Goal: Information Seeking & Learning: Learn about a topic

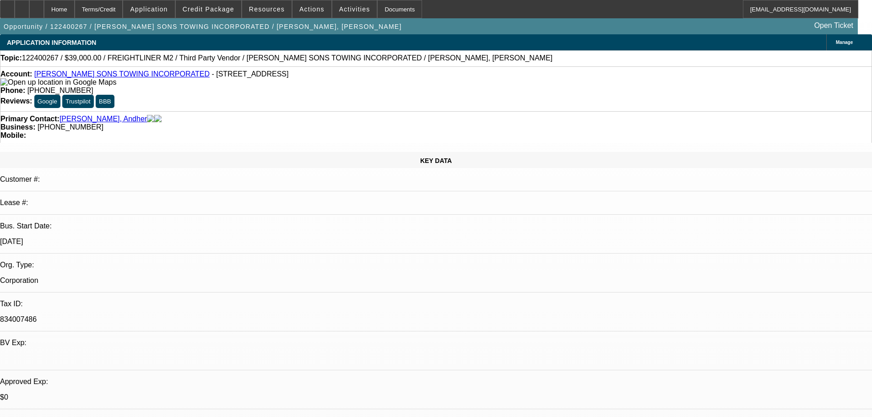
select select "0"
select select "6"
select select "0"
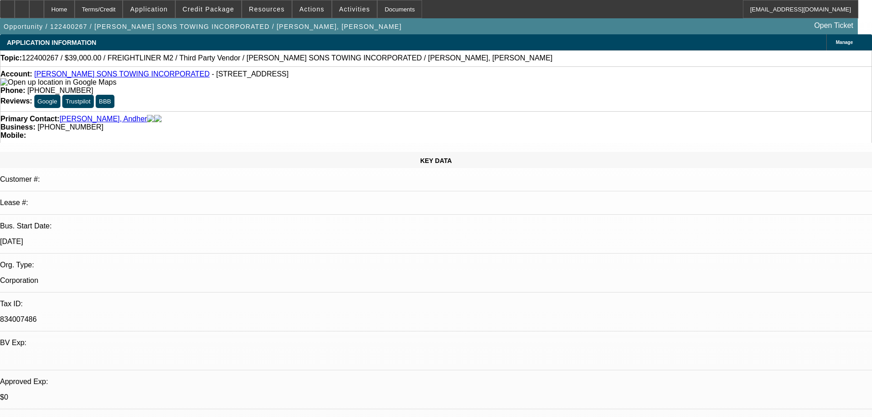
select select "0"
select select "6"
select select "0"
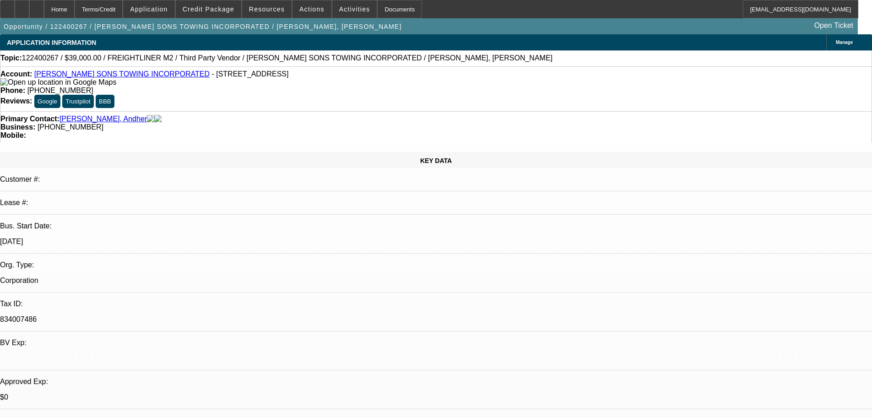
select select "0"
select select "6"
select select "0"
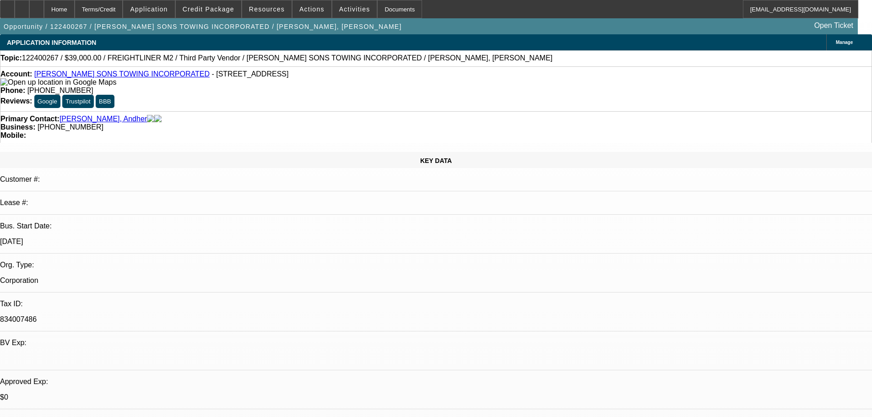
select select "6"
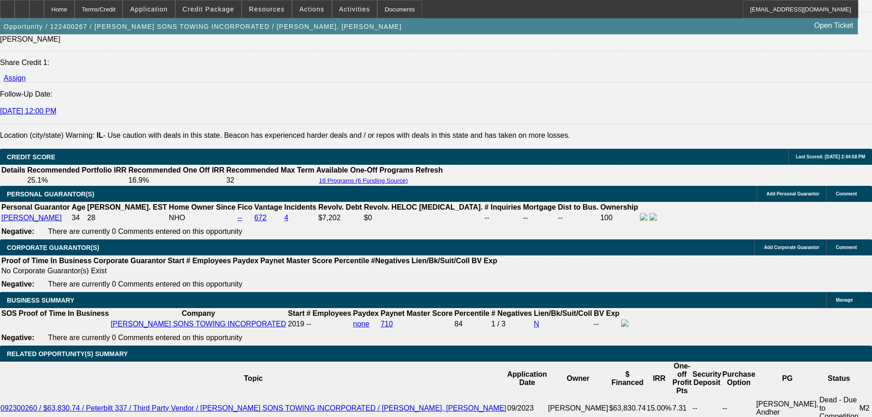
scroll to position [1190, 0]
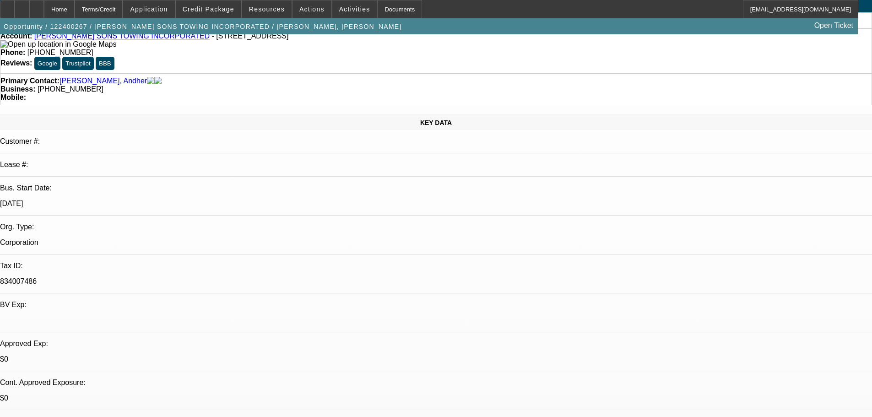
scroll to position [0, 0]
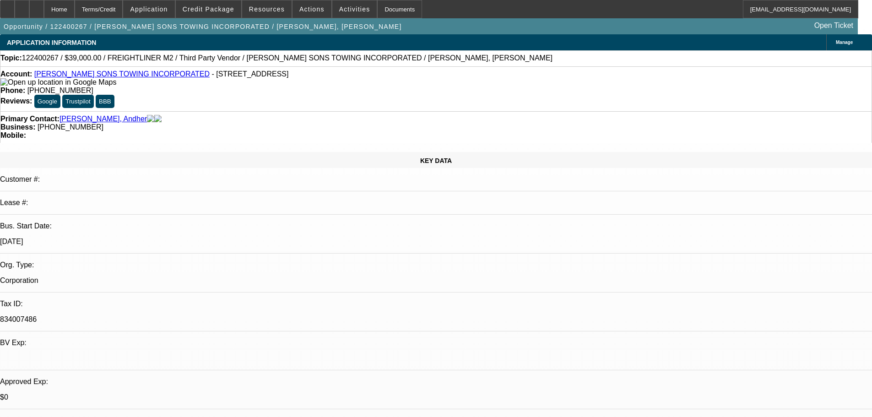
click at [112, 76] on link "MARQUEZ SONS TOWING INCORPORATED" at bounding box center [121, 74] width 175 height 8
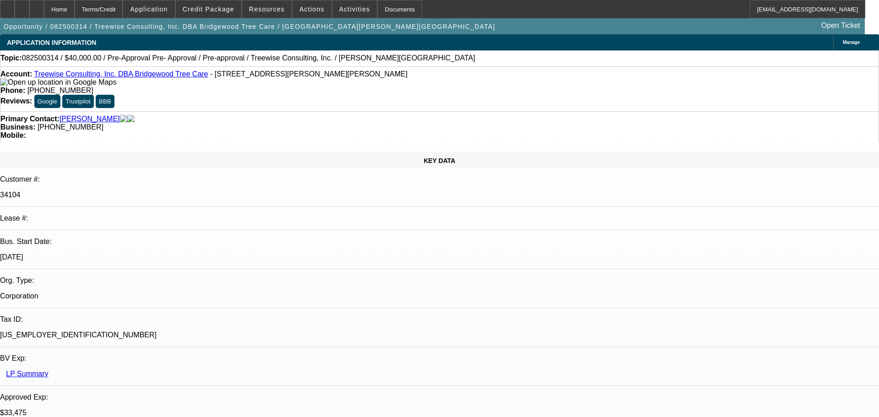
select select "0"
select select "3"
select select "0"
select select "6"
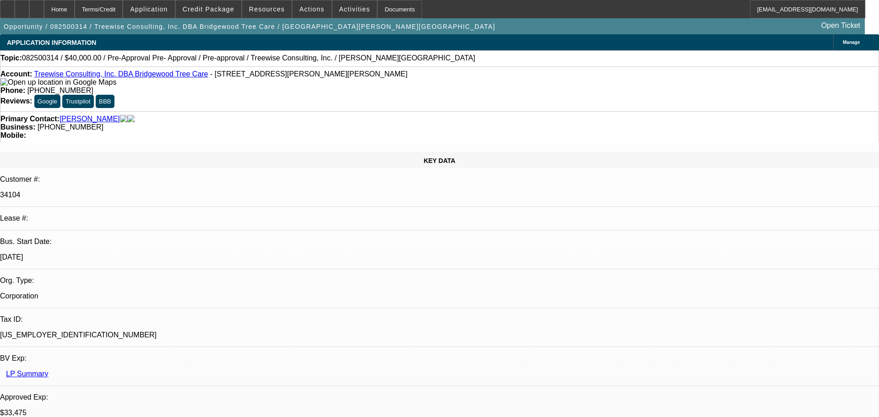
select select "0"
select select "3"
select select "0"
select select "6"
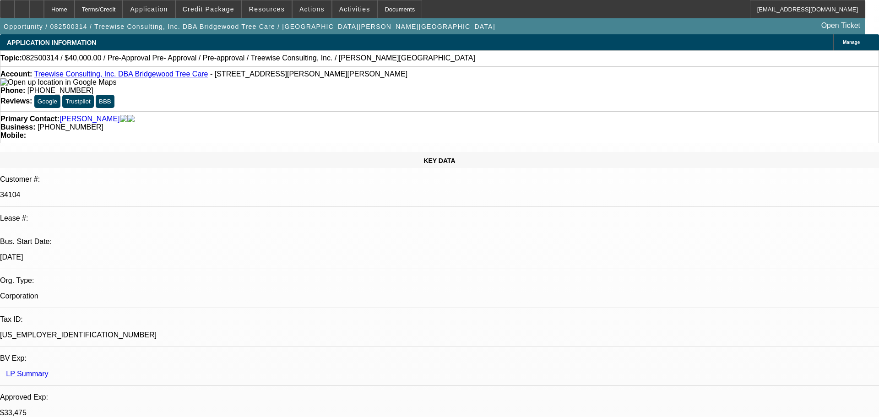
select select "0"
select select "3"
select select "0"
select select "6"
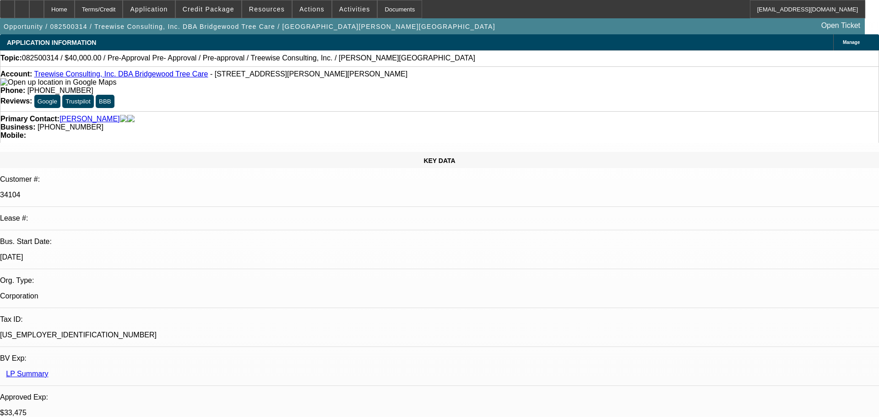
select select "0"
select select "3"
select select "0"
select select "6"
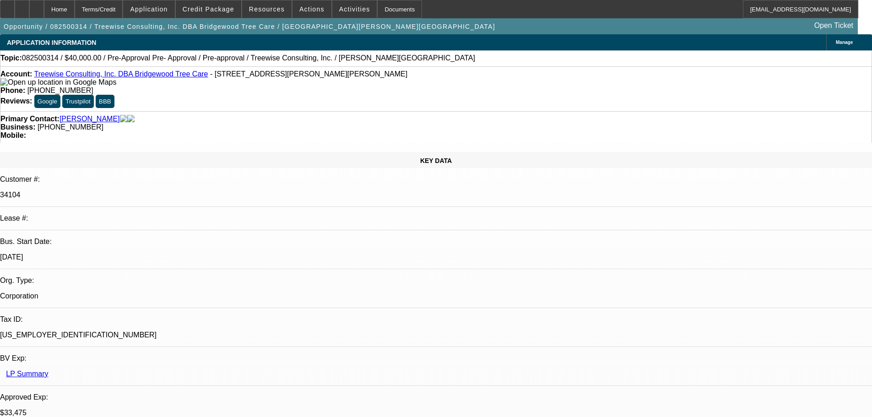
click at [96, 74] on link "Treewise Consulting, Inc. DBA Bridgewood Tree Care" at bounding box center [121, 74] width 174 height 8
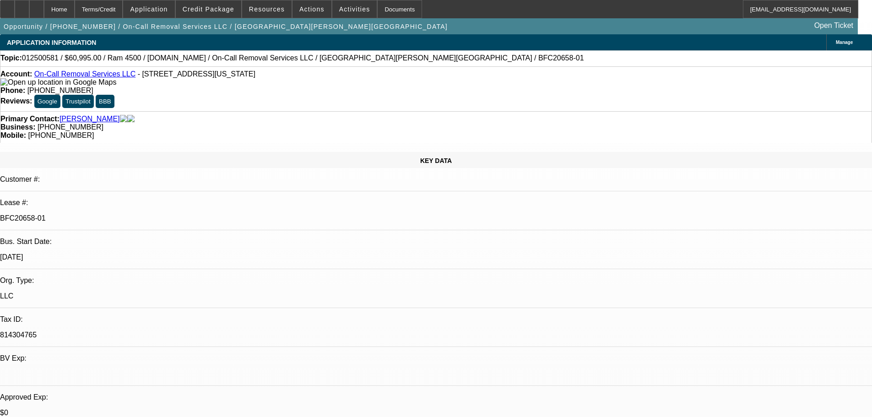
select select "0"
select select "2"
select select "0"
select select "6"
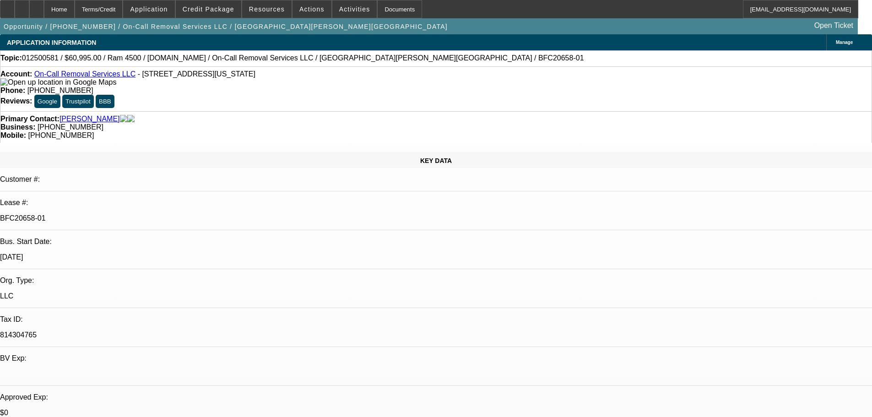
select select "0"
select select "2"
select select "0"
select select "6"
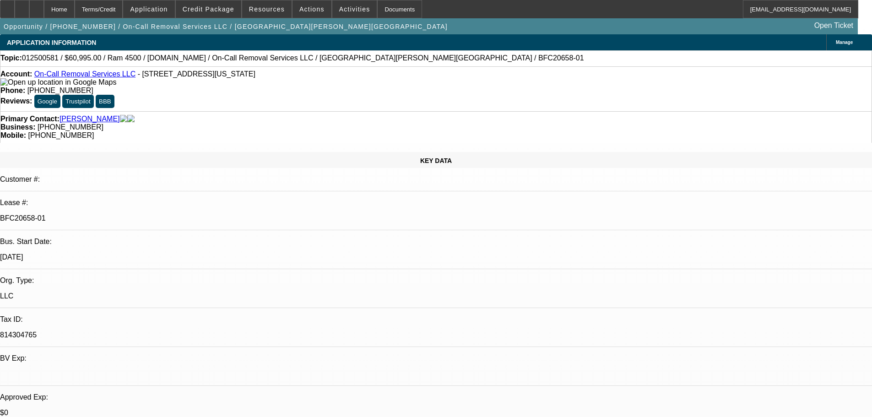
select select "0"
select select "2"
select select "0"
select select "6"
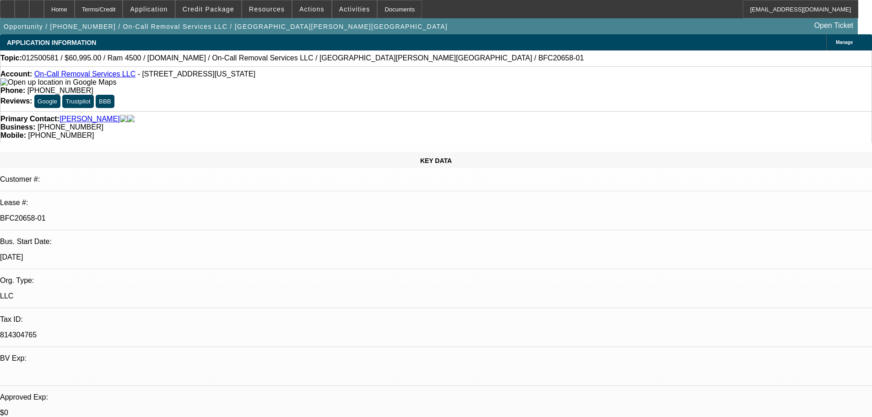
select select "0"
select select "2"
select select "0"
select select "6"
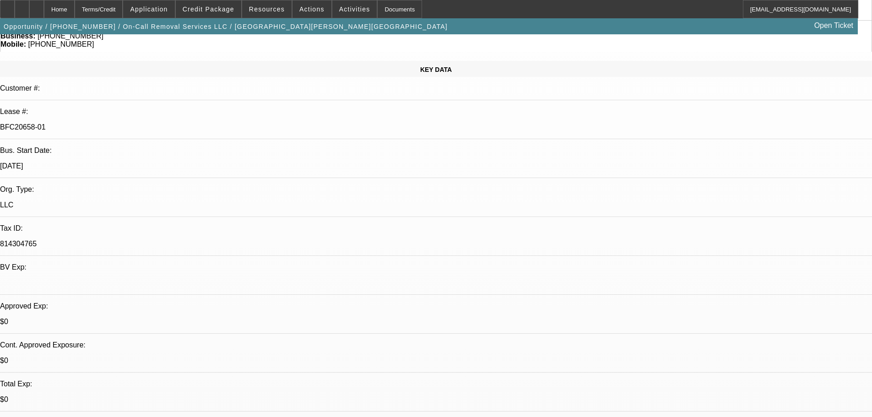
scroll to position [92, 0]
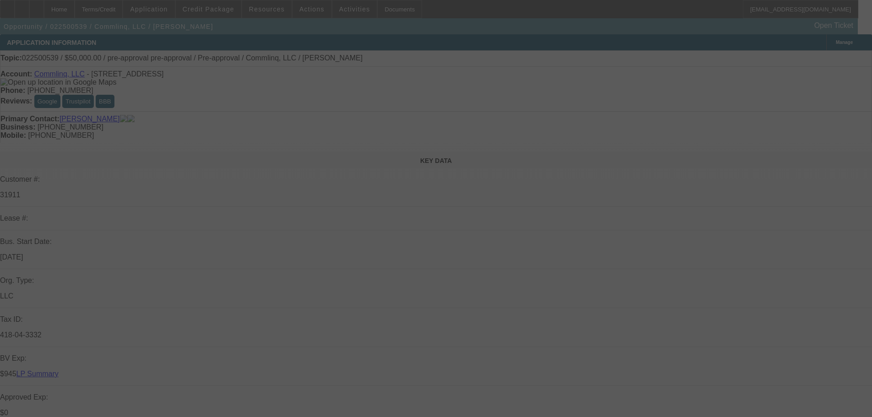
select select "0"
select select "6"
select select "0"
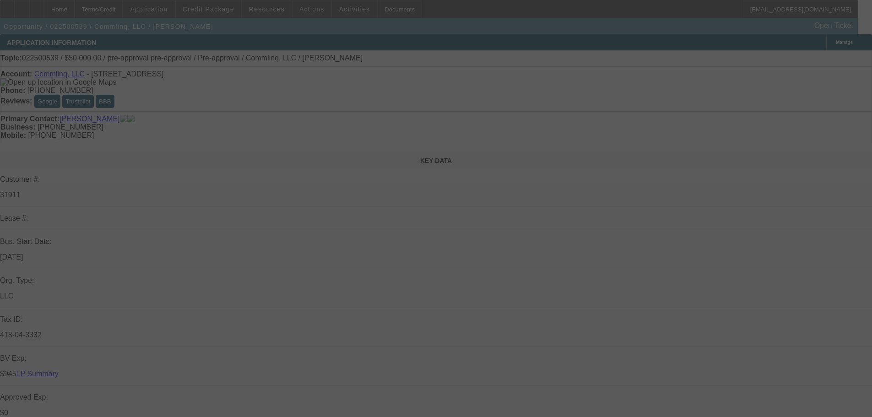
select select "0"
select select "6"
select select "2"
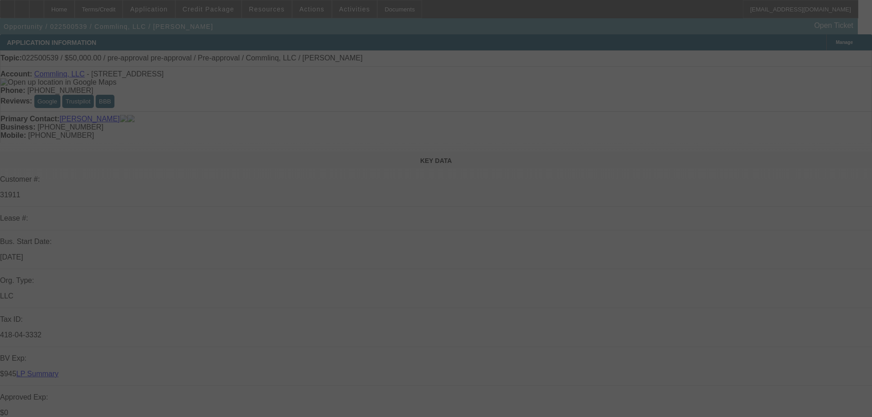
select select "0"
select select "6"
select select "2"
select select "0.1"
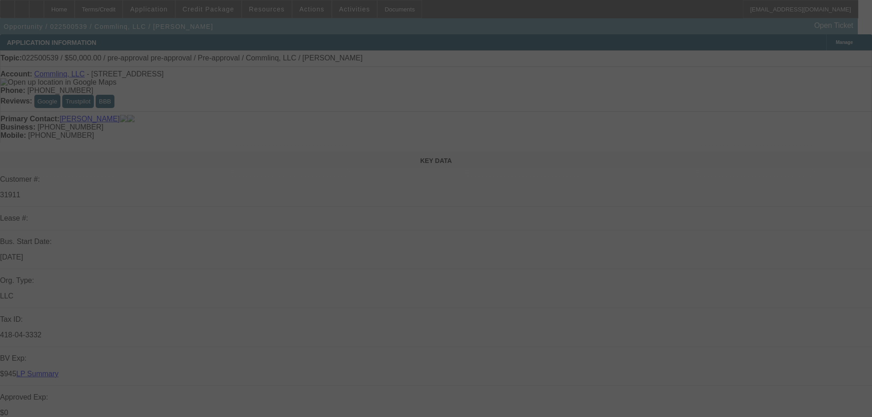
select select "4"
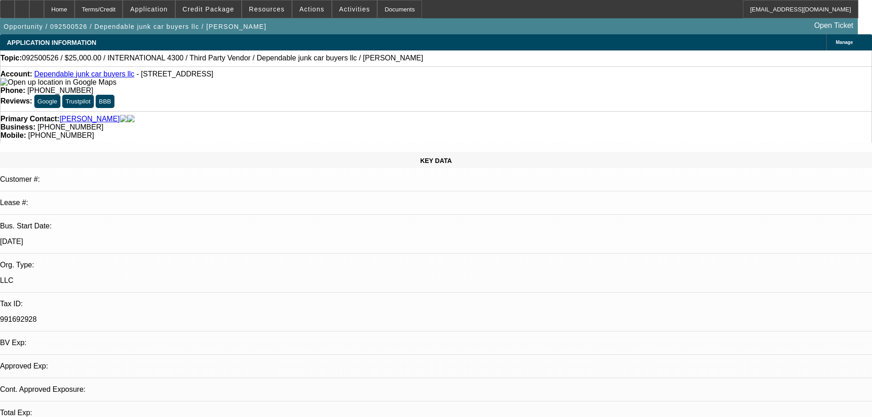
select select "0"
select select "2"
select select "0"
select select "1"
select select "2"
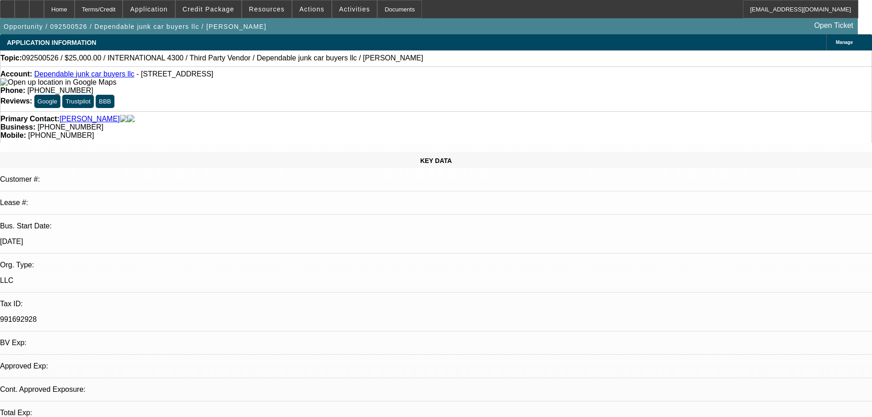
select select "6"
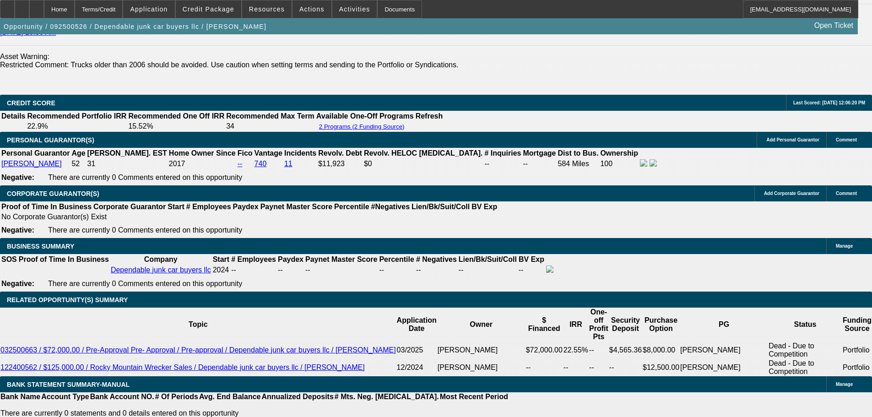
scroll to position [1373, 0]
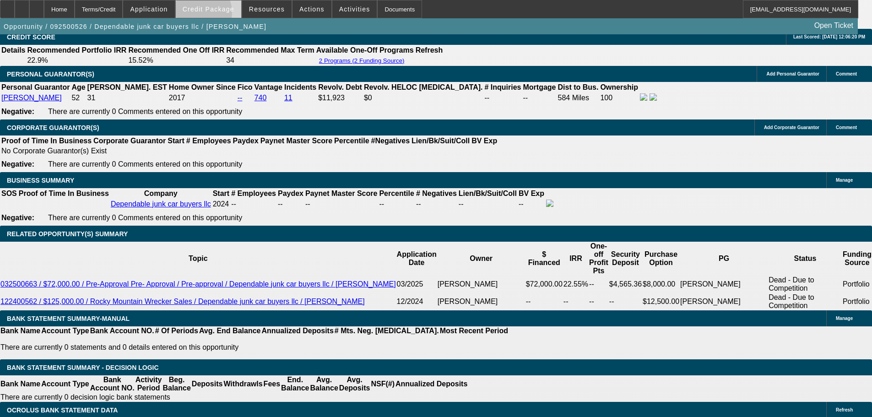
click at [210, 15] on span at bounding box center [208, 9] width 65 height 22
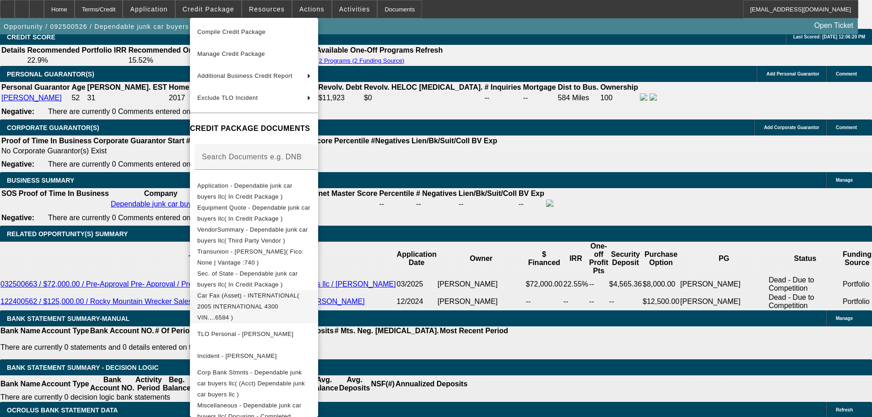
scroll to position [54, 0]
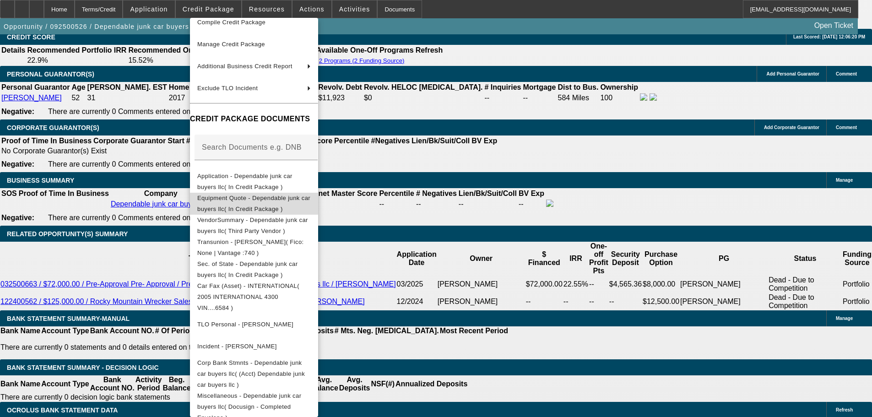
click at [265, 195] on span "Equipment Quote - Dependable junk car buyers llc( In Credit Package )" at bounding box center [253, 204] width 113 height 22
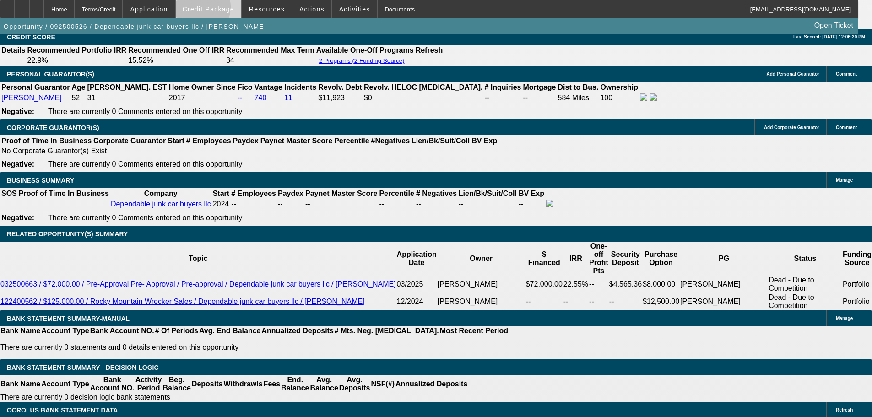
click at [214, 9] on span "Credit Package" at bounding box center [209, 8] width 52 height 7
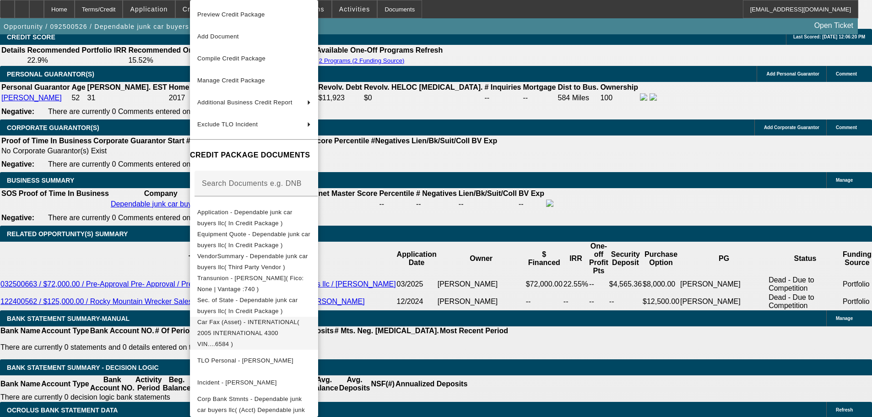
click at [276, 327] on span "Car Fax (Asset) - INTERNATIONAL( 2005 INTERNATIONAL 4300 VIN....6584 )" at bounding box center [253, 333] width 113 height 33
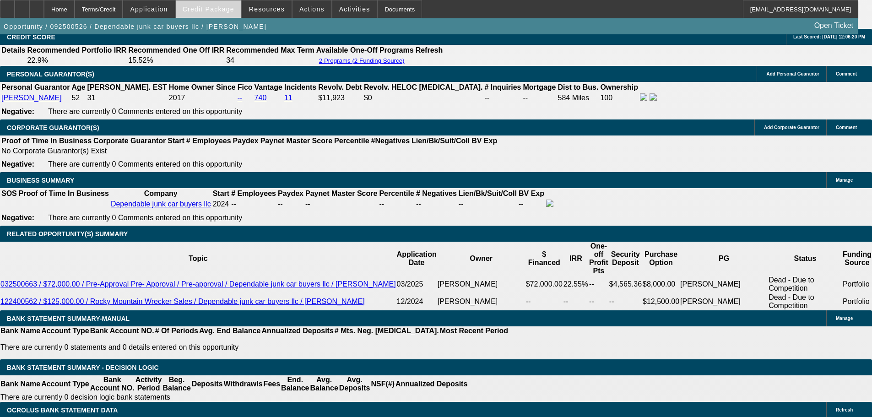
click at [195, 7] on span at bounding box center [208, 9] width 65 height 22
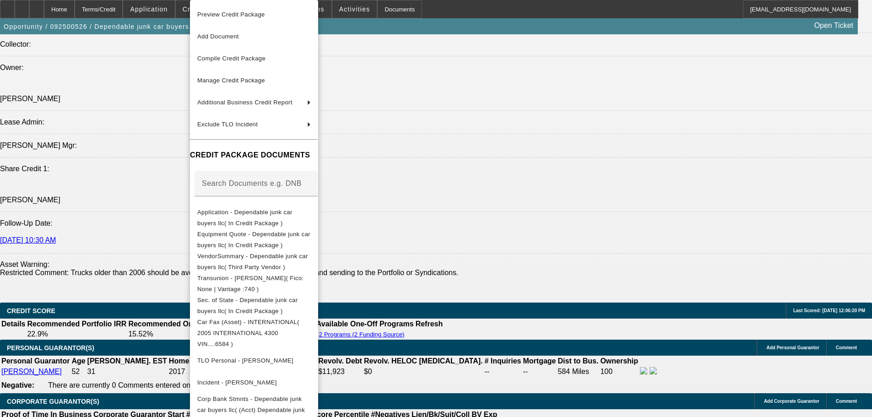
scroll to position [1098, 0]
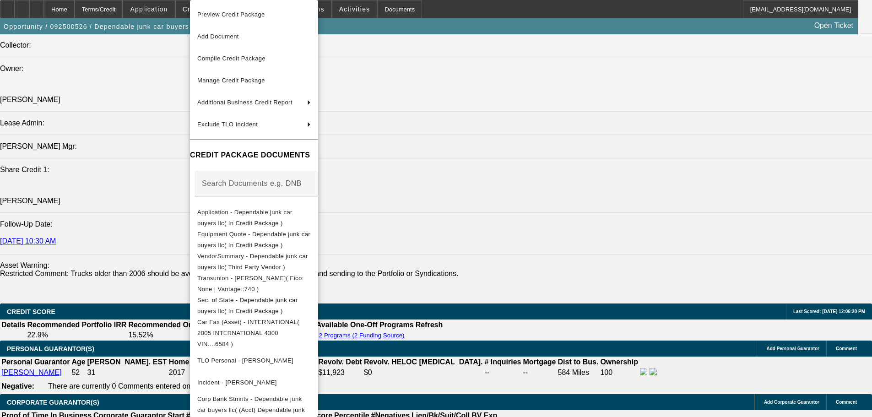
click at [146, 202] on div at bounding box center [436, 208] width 872 height 417
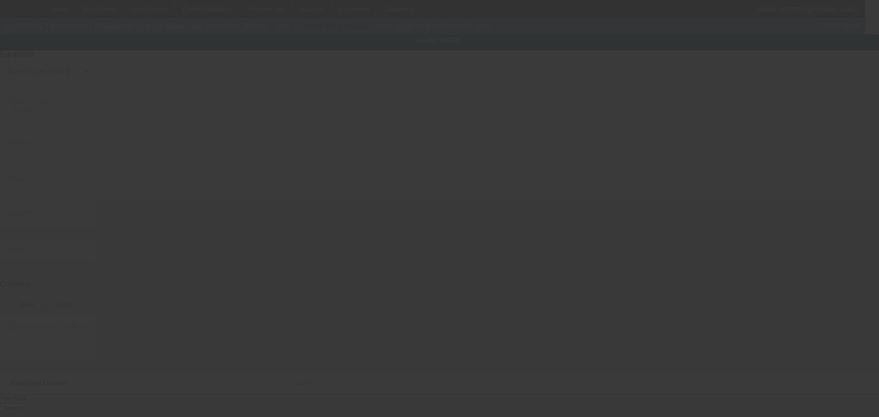
type input "1HTMMAAL55H116584"
type input "iNTERNATIONAL"
type input "4300"
radio input "true"
type textarea "Rollback"
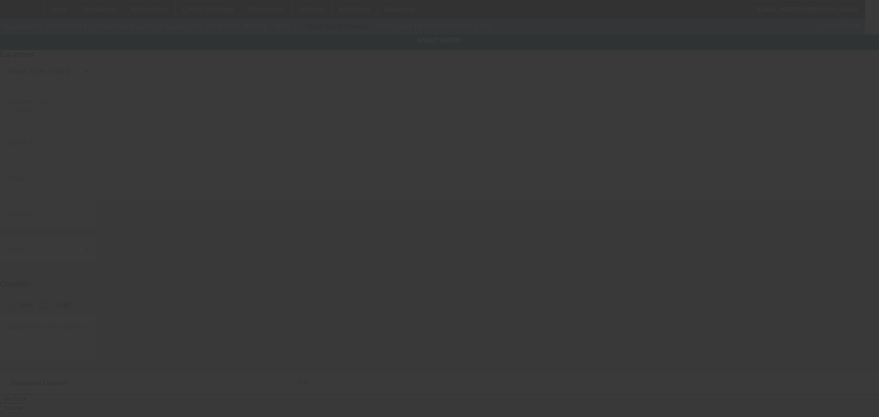
type input "2100 W Stanford Ave"
type input "# B-40"
type input "Englewood"
type input "80110"
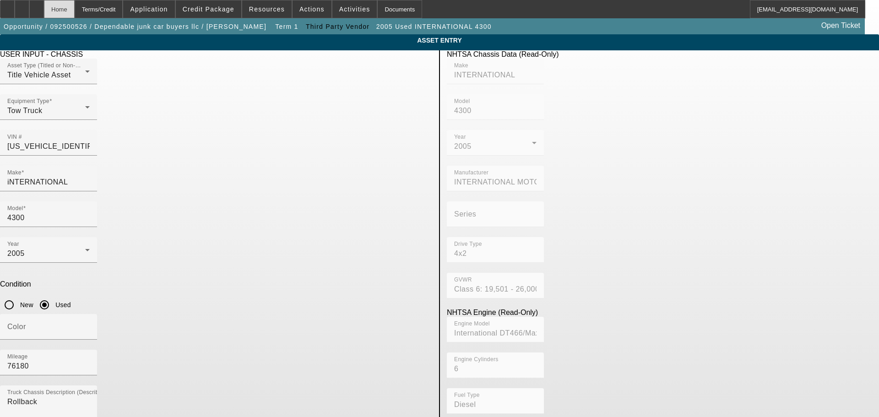
click at [73, 12] on div "Home" at bounding box center [59, 9] width 31 height 18
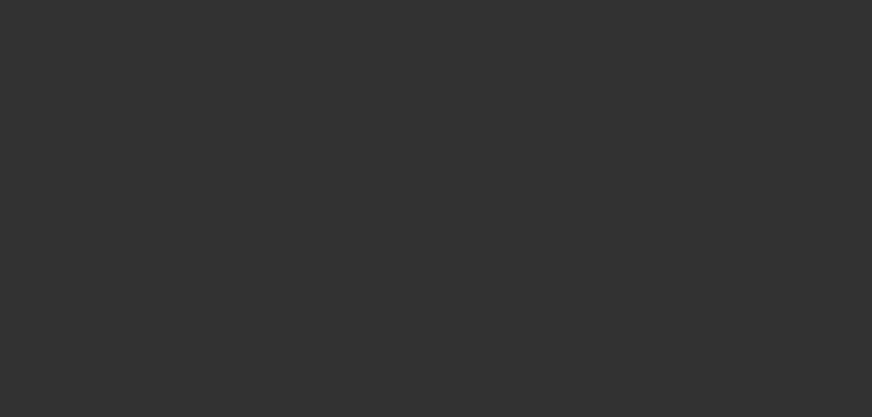
select select "0"
select select "2"
select select "0"
select select "6"
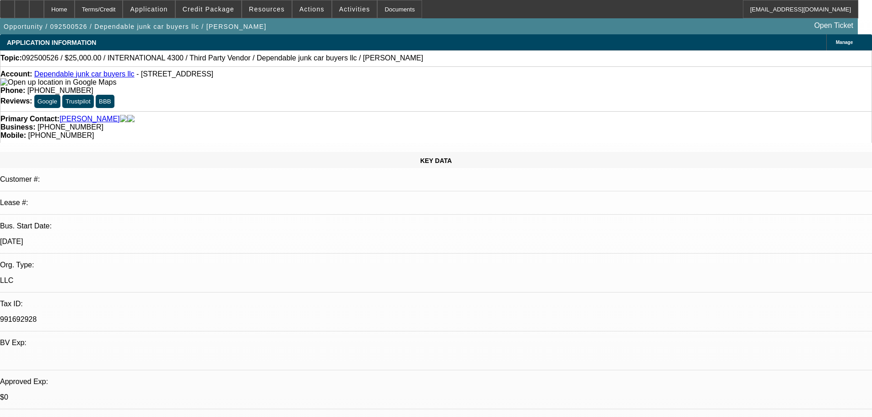
click at [29, 13] on div at bounding box center [22, 9] width 15 height 18
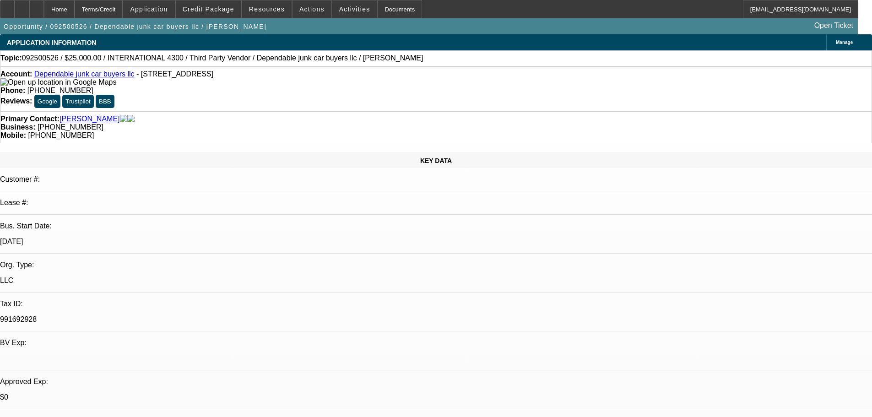
click at [104, 77] on link "Dependable junk car buyers llc" at bounding box center [84, 74] width 100 height 8
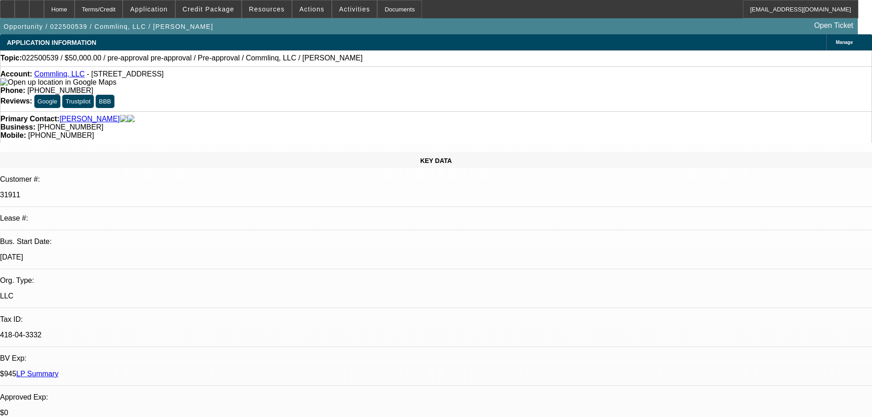
select select "0"
select select "6"
select select "0"
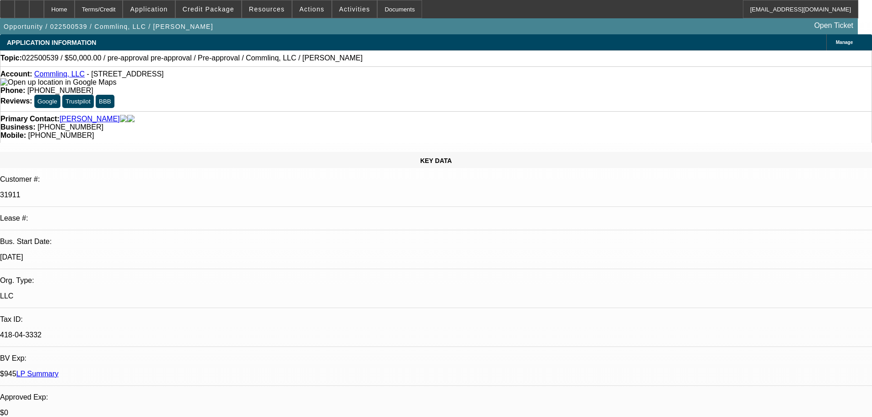
select select "0"
select select "6"
select select "2"
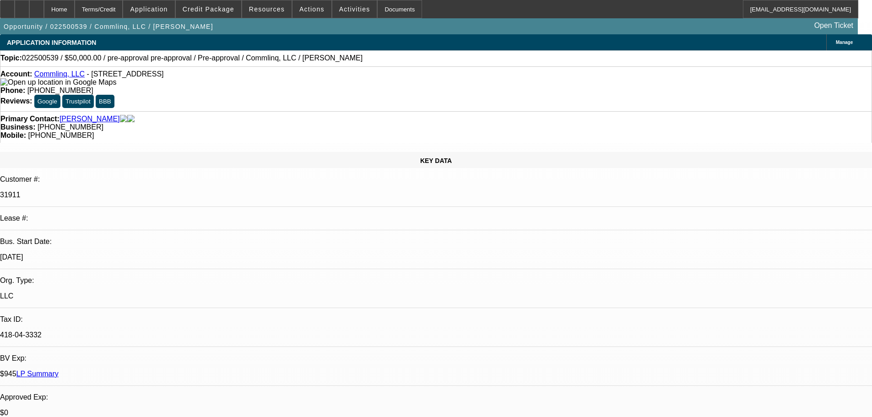
select select "0"
select select "6"
select select "2"
select select "0.1"
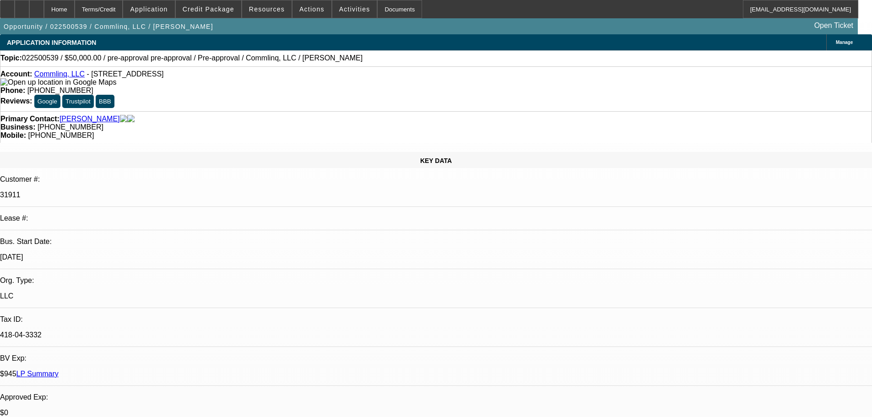
select select "4"
click at [204, 5] on span at bounding box center [208, 9] width 65 height 22
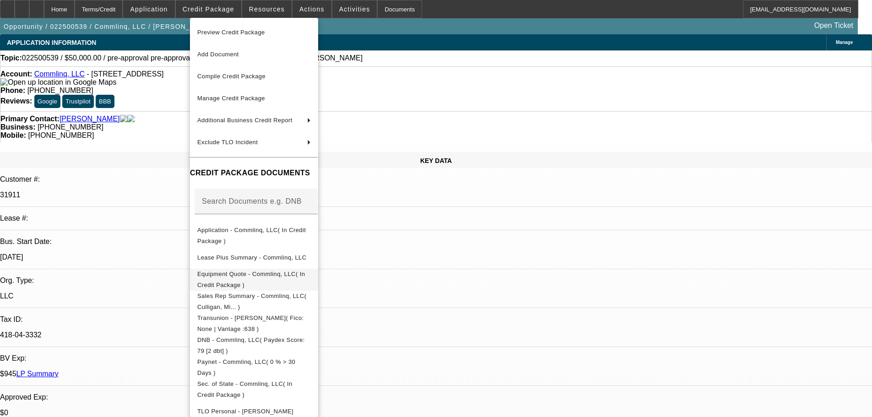
click at [305, 273] on span "Equipment Quote - Commlinq, LLC( In Credit Package )" at bounding box center [251, 279] width 108 height 18
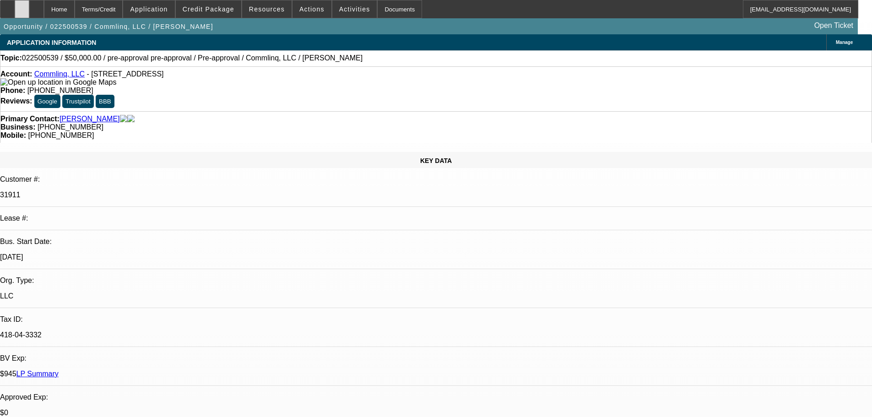
click at [29, 13] on div at bounding box center [22, 9] width 15 height 18
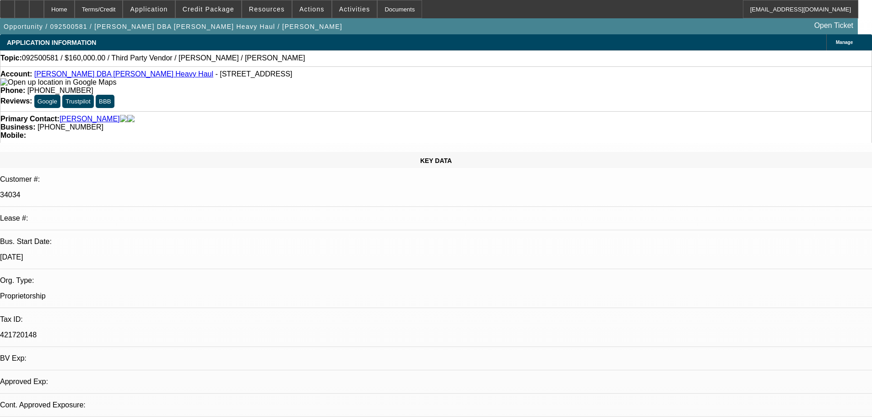
select select "0"
select select "2"
select select "0.1"
select select "4"
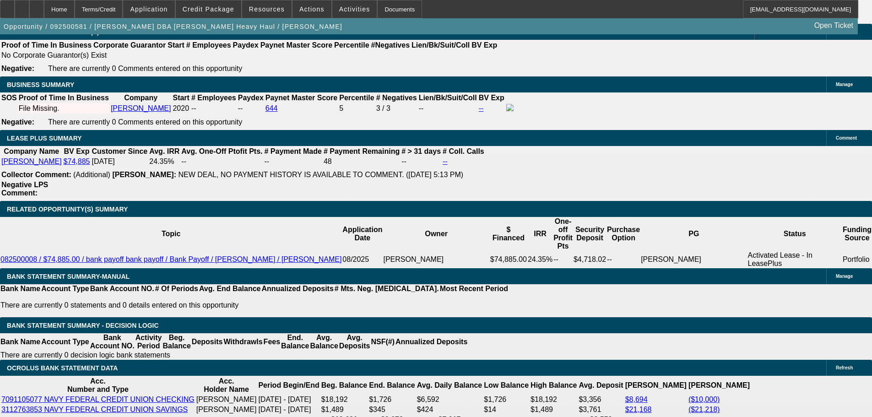
scroll to position [1190, 0]
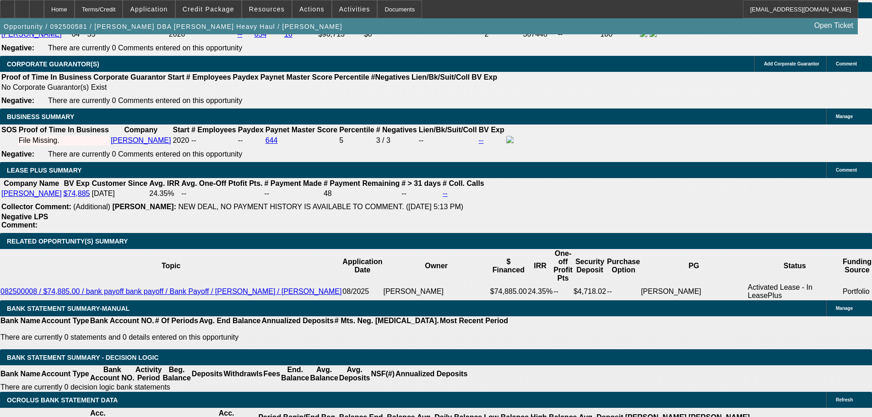
scroll to position [915, 0]
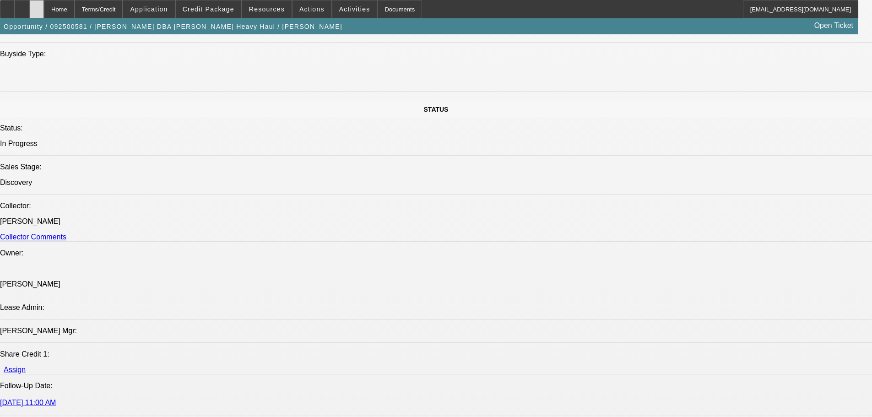
click at [44, 12] on div at bounding box center [36, 9] width 15 height 18
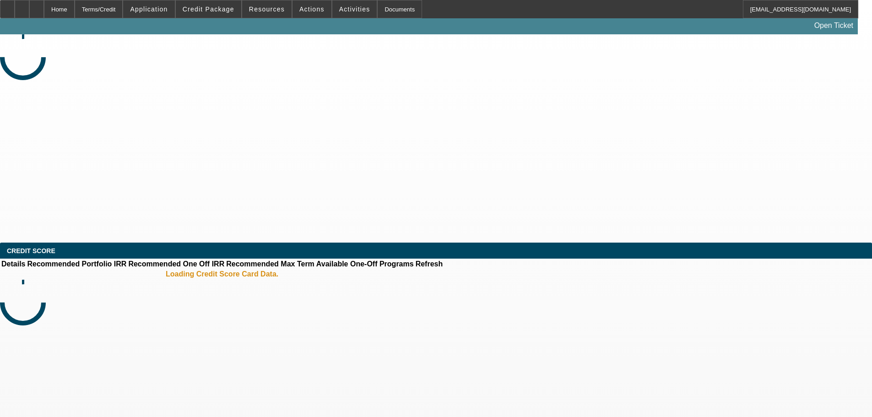
select select "0"
select select "2"
select select "0.1"
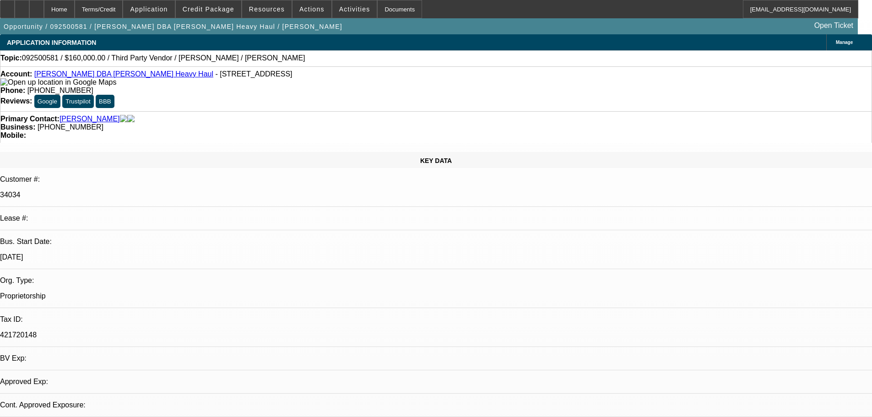
select select "1"
select select "2"
select select "4"
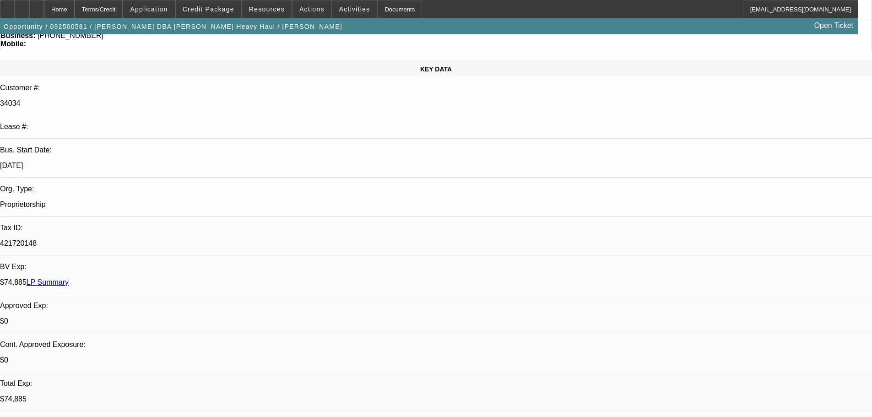
scroll to position [183, 0]
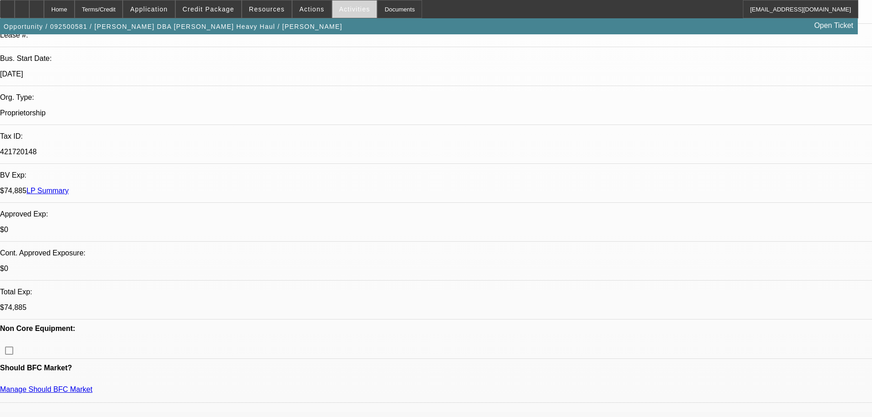
click at [339, 8] on span "Activities" at bounding box center [354, 8] width 31 height 7
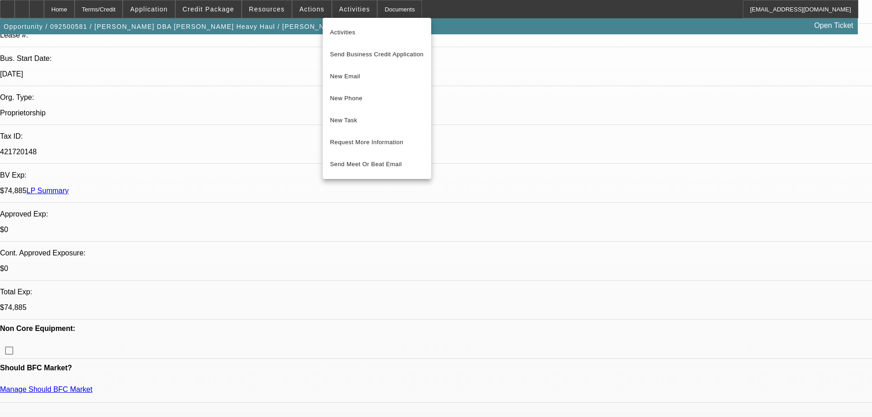
click at [296, 102] on div at bounding box center [436, 208] width 872 height 417
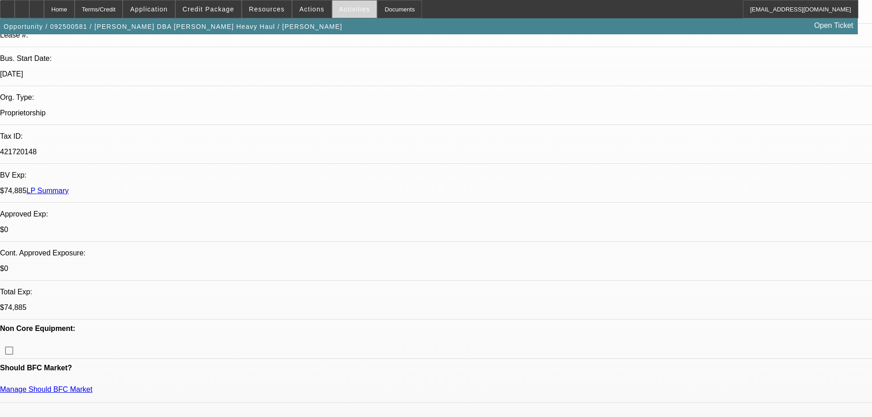
click at [346, 6] on span "Activities" at bounding box center [354, 8] width 31 height 7
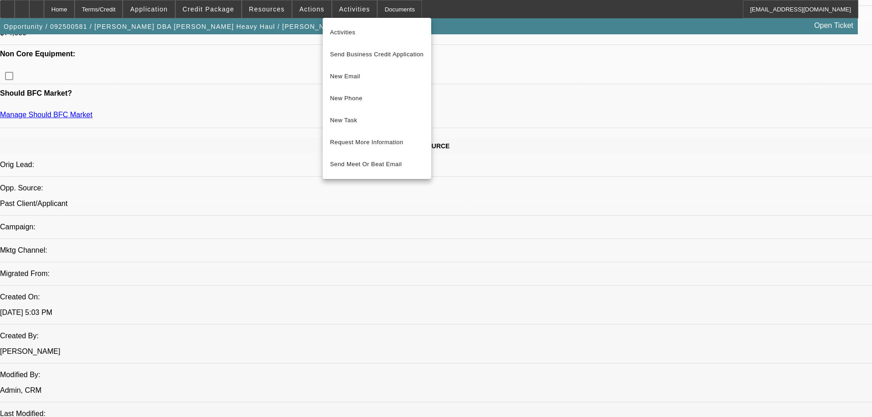
scroll to position [458, 0]
click at [27, 239] on div at bounding box center [436, 208] width 872 height 417
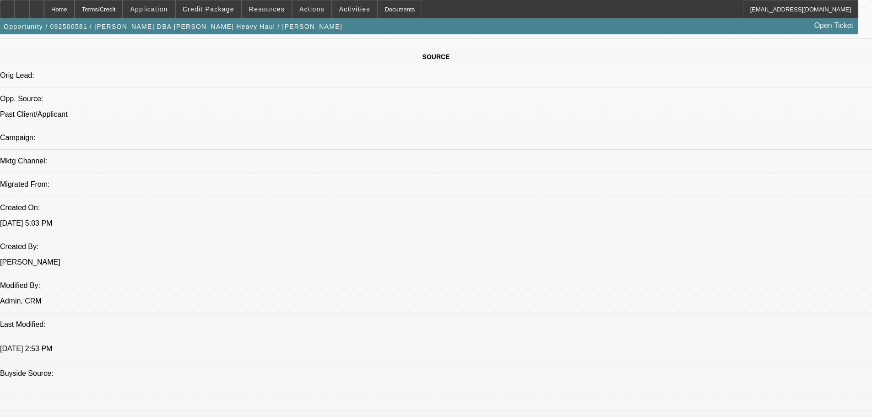
scroll to position [549, 0]
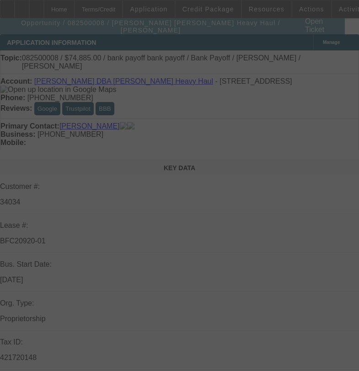
select select "0"
select select "2"
select select "0"
select select "6"
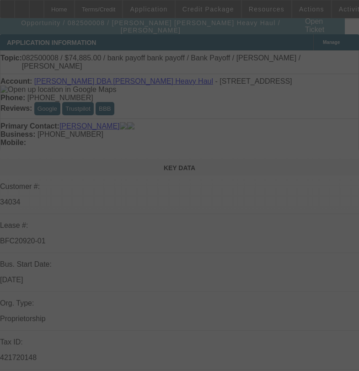
select select "0"
select select "2"
select select "0"
select select "6"
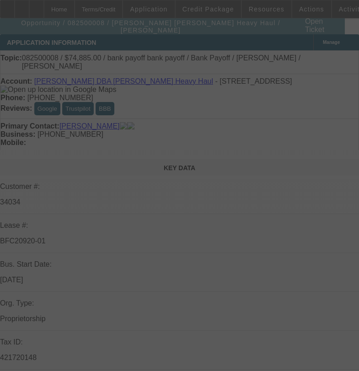
select select "0"
select select "2"
select select "0"
select select "6"
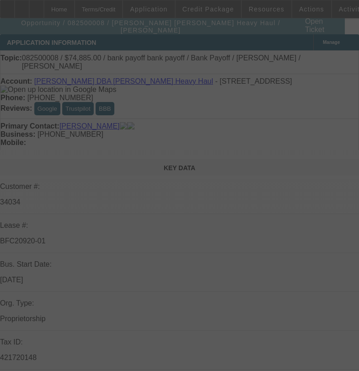
select select "0"
select select "2"
select select "0"
select select "6"
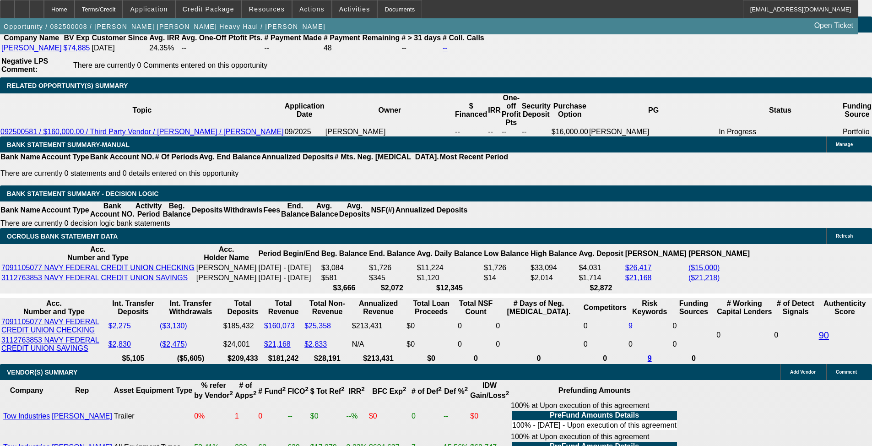
scroll to position [1744, 0]
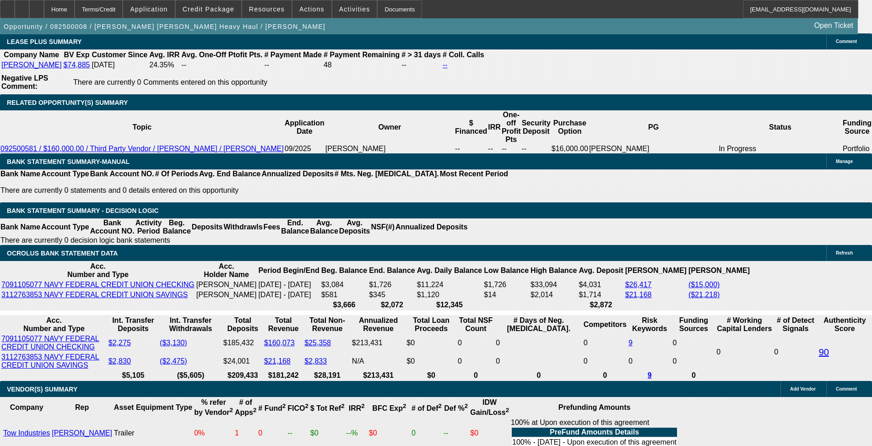
scroll to position [1653, 0]
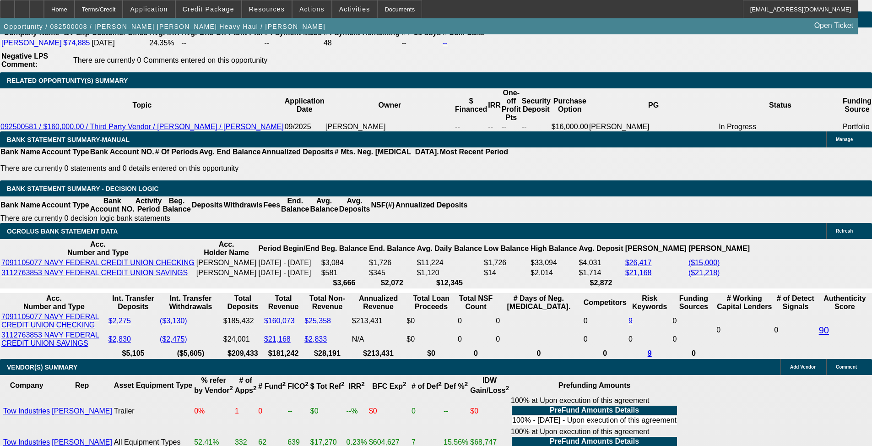
click at [317, 14] on span at bounding box center [311, 9] width 39 height 22
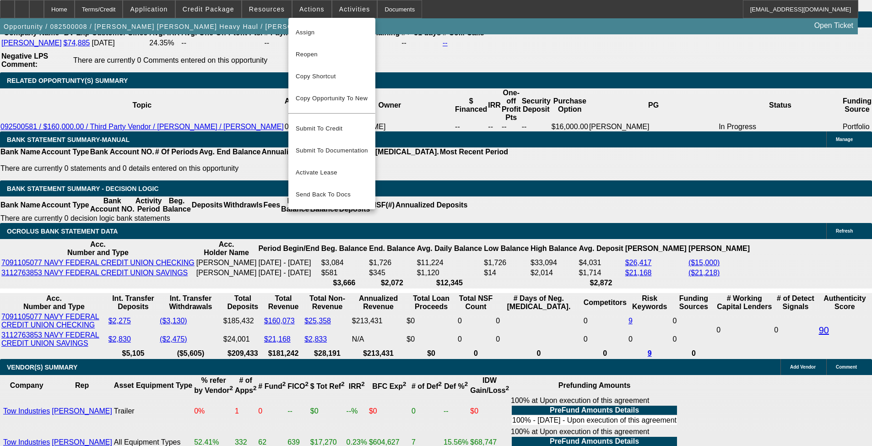
click at [266, 8] on div at bounding box center [436, 223] width 872 height 446
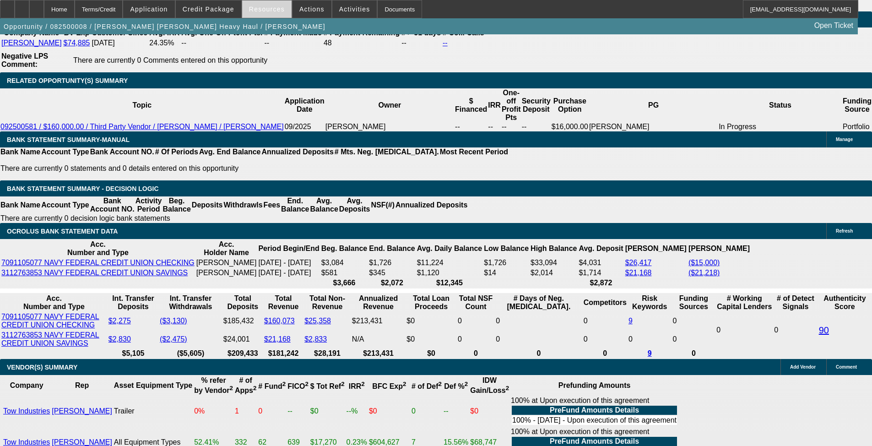
click at [259, 9] on span "Resources" at bounding box center [267, 8] width 36 height 7
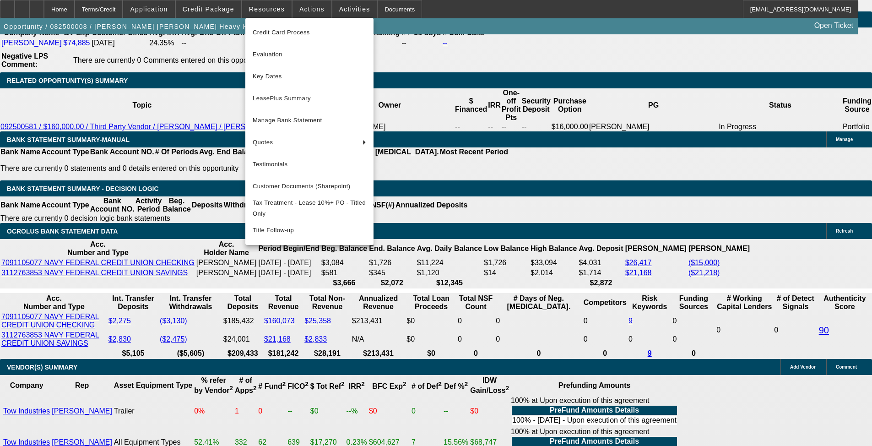
click at [121, 176] on div at bounding box center [436, 223] width 872 height 446
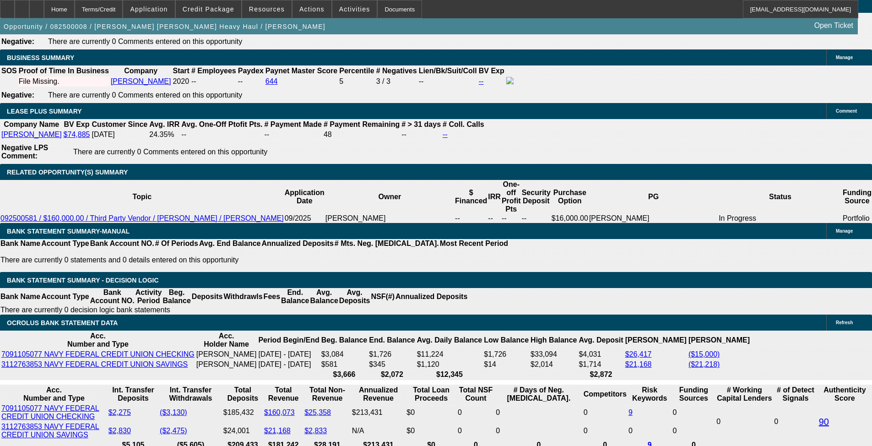
scroll to position [1469, 0]
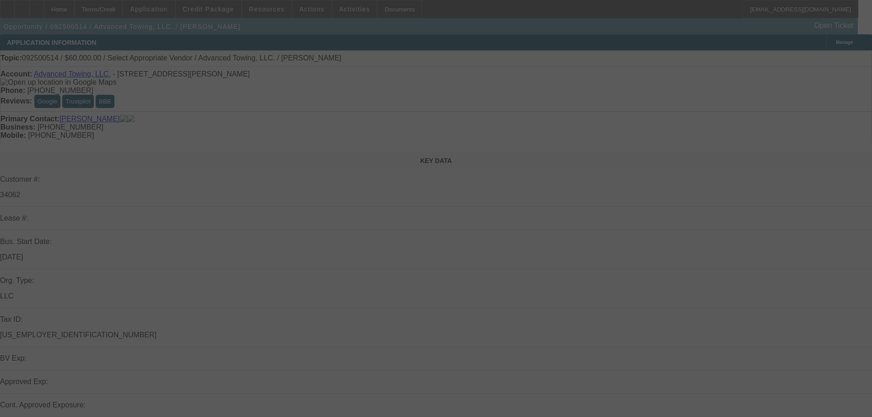
select select "0"
select select "2"
select select "0.1"
select select "4"
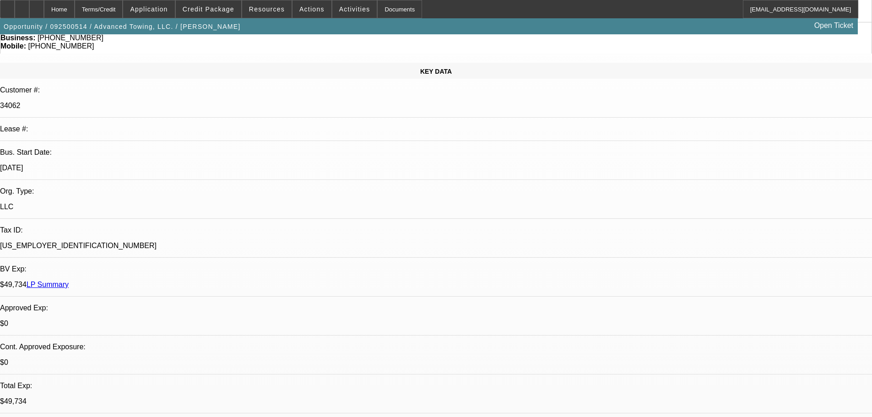
scroll to position [92, 0]
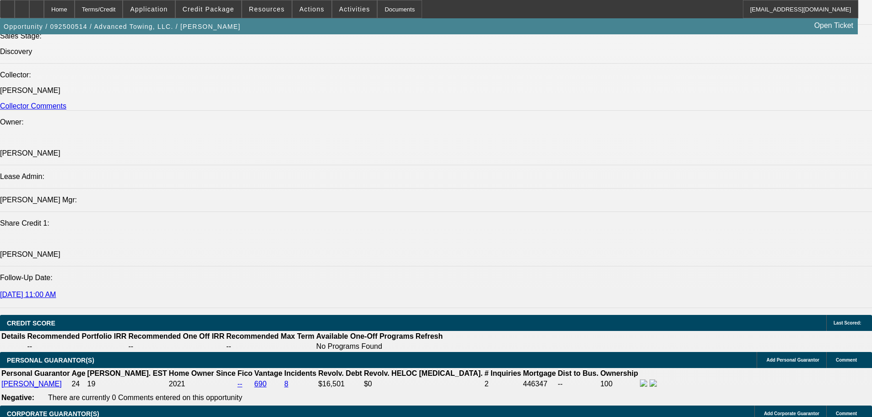
scroll to position [1098, 0]
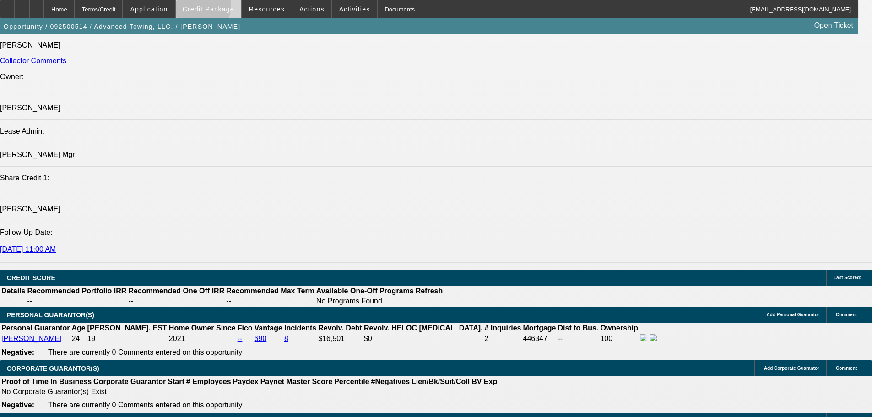
click at [201, 5] on span "Credit Package" at bounding box center [209, 8] width 52 height 7
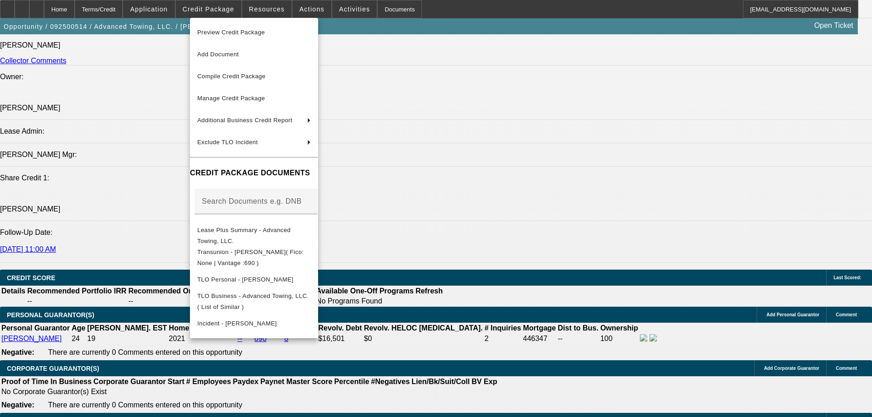
click at [472, 69] on div at bounding box center [436, 208] width 872 height 417
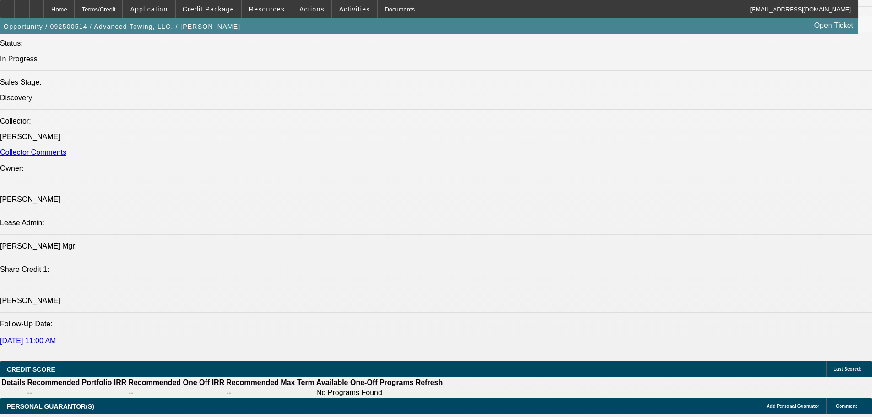
scroll to position [915, 0]
